Goal: Find specific page/section: Find specific page/section

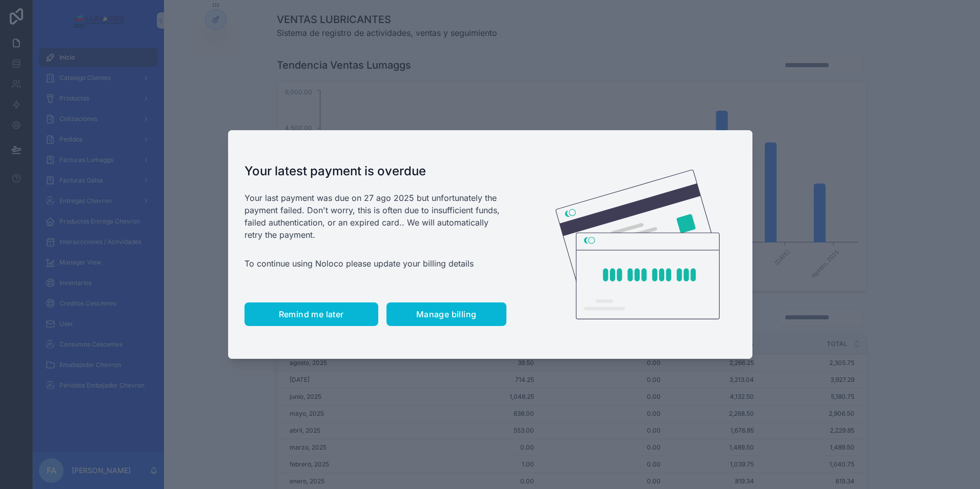
click at [317, 316] on span "Remind me later" at bounding box center [311, 314] width 65 height 10
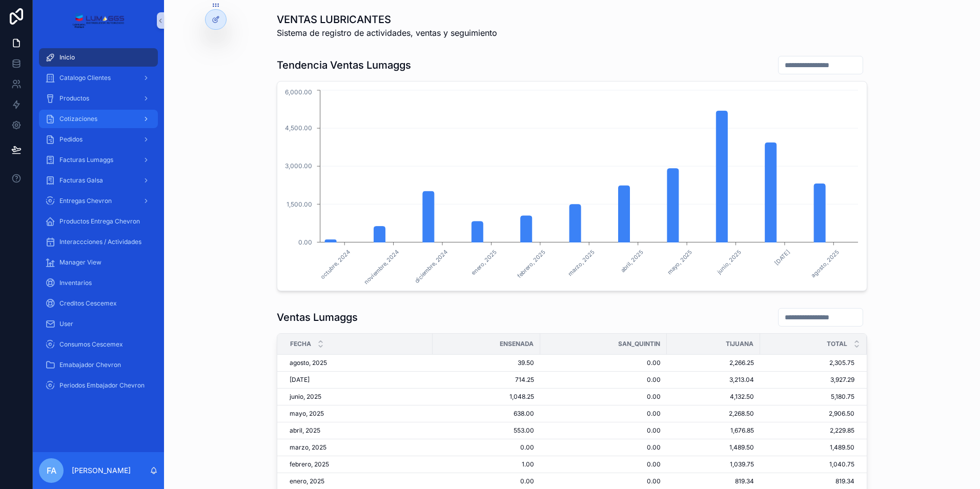
click at [85, 124] on div "Cotizaciones" at bounding box center [98, 119] width 107 height 16
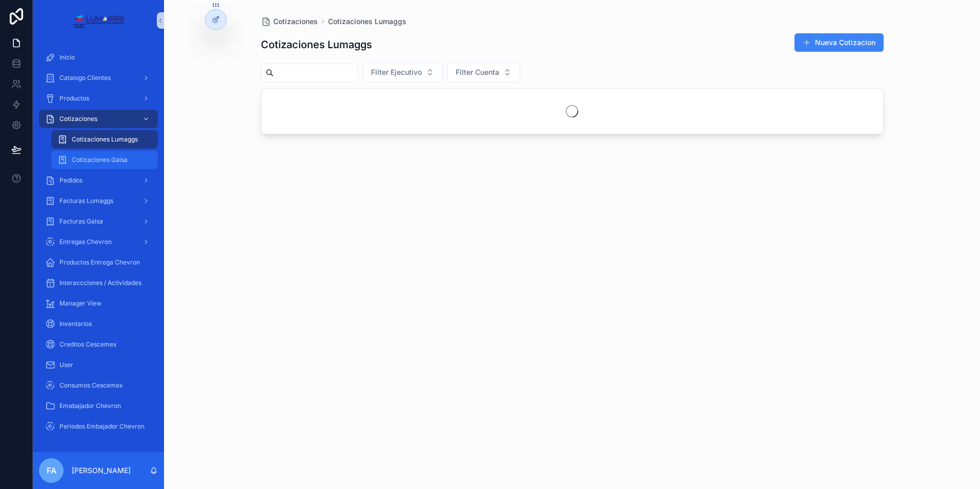
click at [92, 157] on span "Cotizaciones Galsa" at bounding box center [100, 160] width 56 height 8
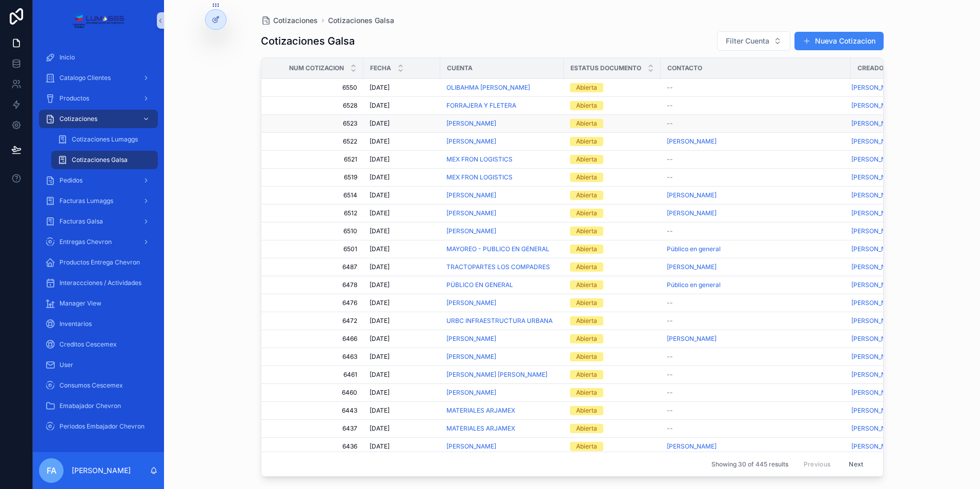
click at [389, 121] on span "[DATE]" at bounding box center [379, 123] width 20 height 8
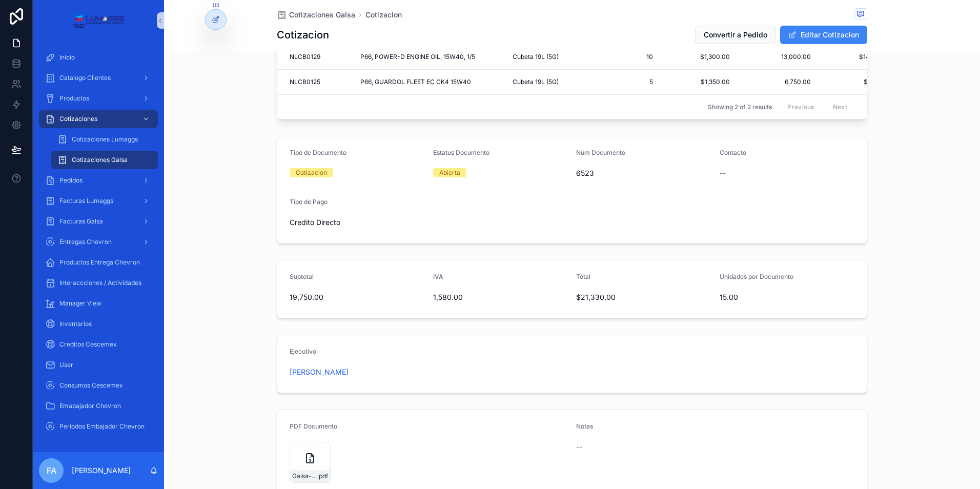
scroll to position [174, 0]
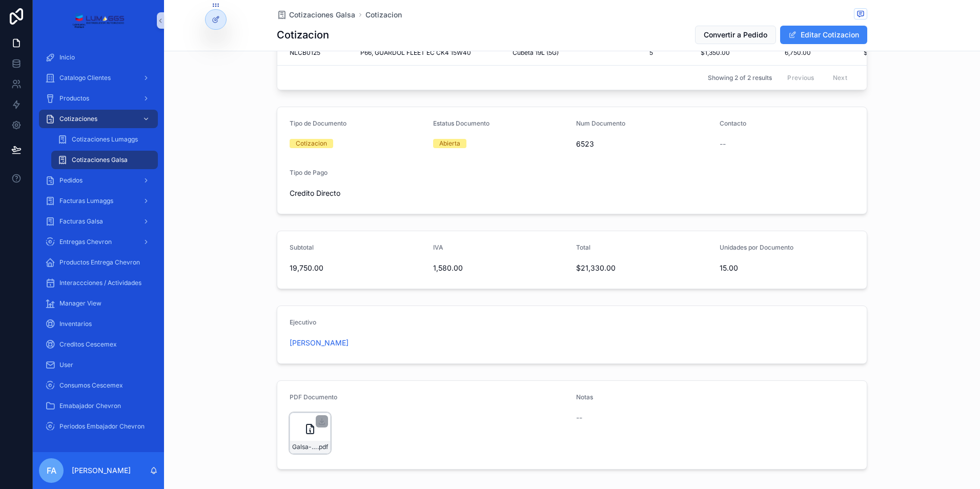
click at [314, 443] on div "Galsa-cotizacion-[PERSON_NAME]-Num-6523 .pdf" at bounding box center [310, 433] width 41 height 41
